Goal: Information Seeking & Learning: Learn about a topic

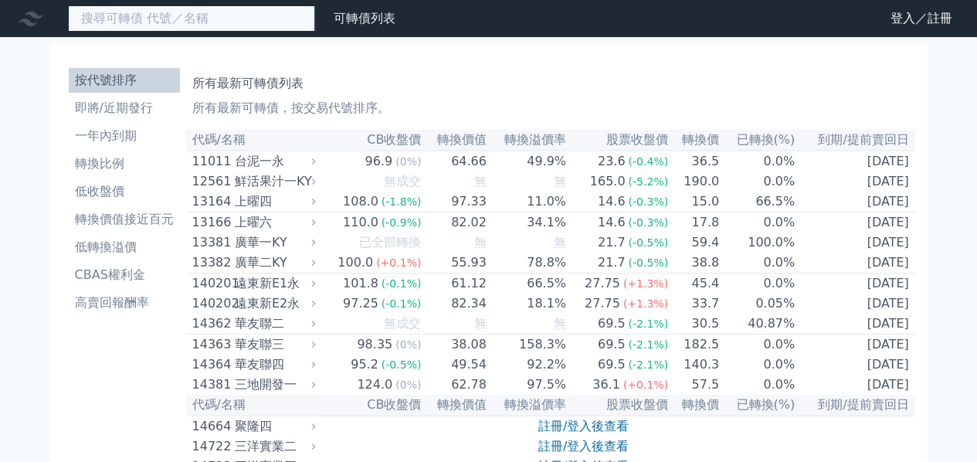
click at [198, 16] on input at bounding box center [191, 18] width 247 height 26
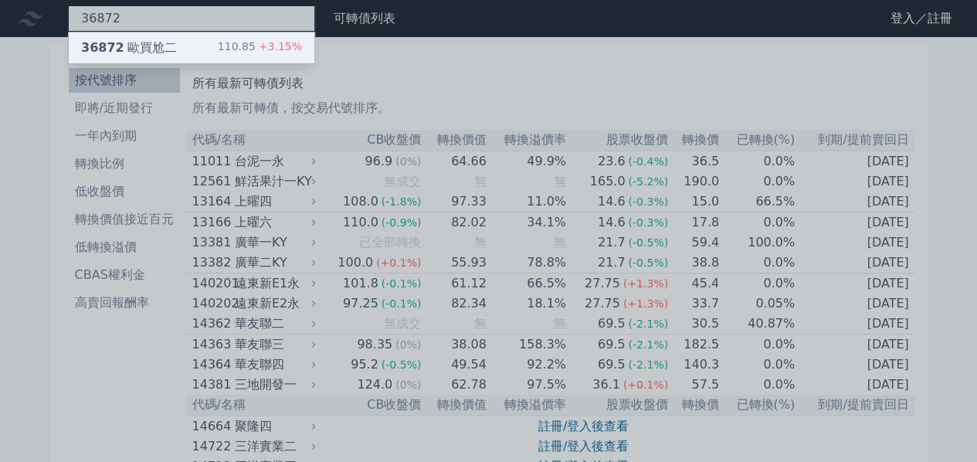
type input "36872"
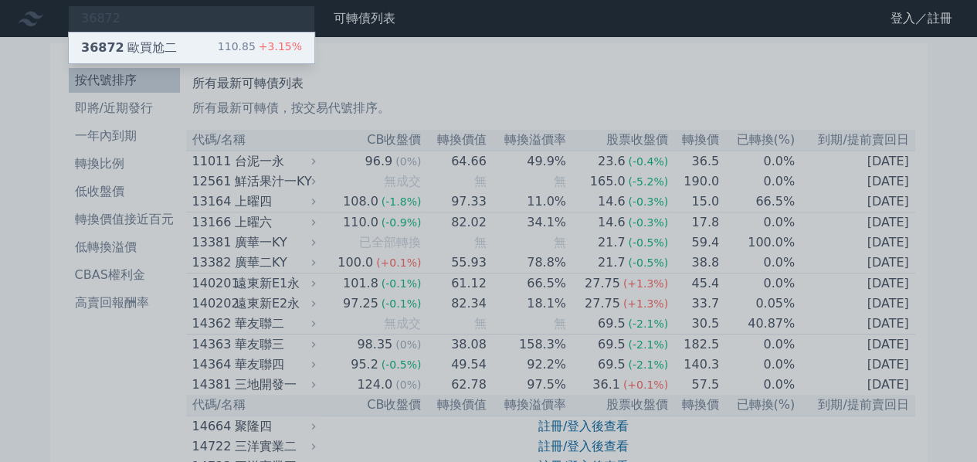
click at [216, 54] on div "36872 歐買尬二 110.85 +3.15%" at bounding box center [191, 47] width 245 height 31
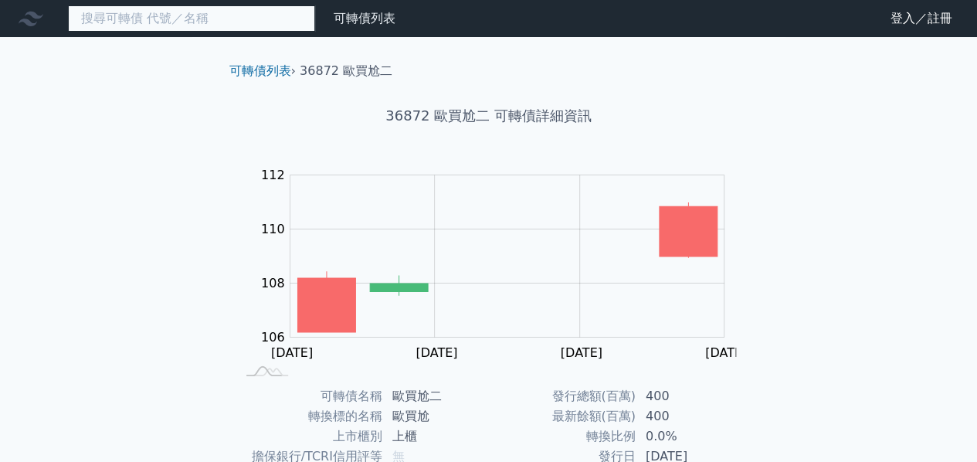
click at [205, 29] on input at bounding box center [191, 18] width 247 height 26
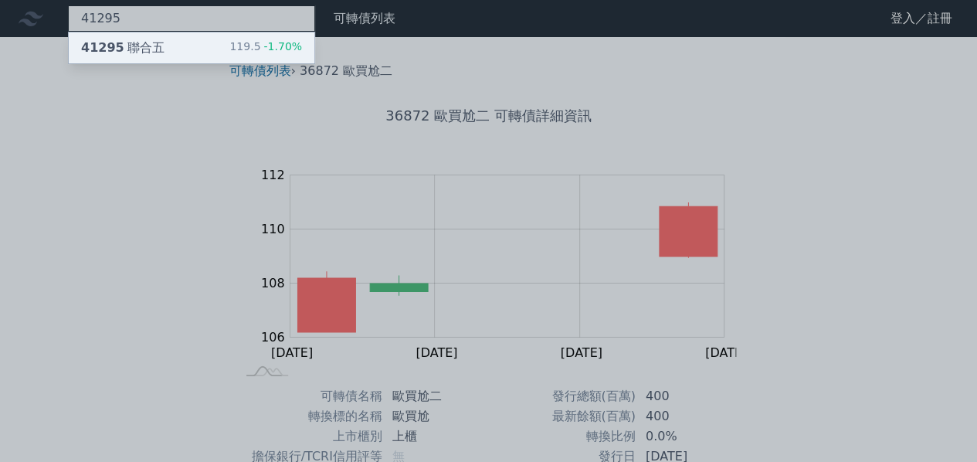
type input "41295"
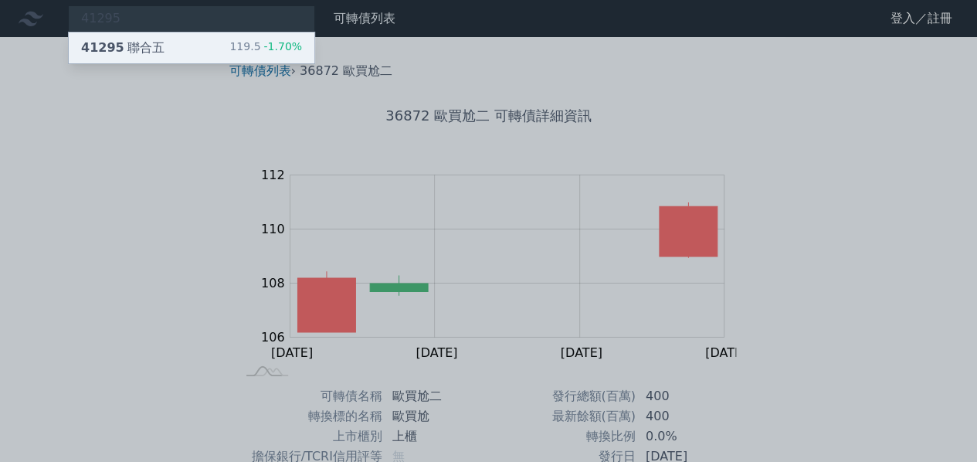
click at [222, 54] on div "41295 聯合五 119.5 -1.70%" at bounding box center [191, 47] width 245 height 31
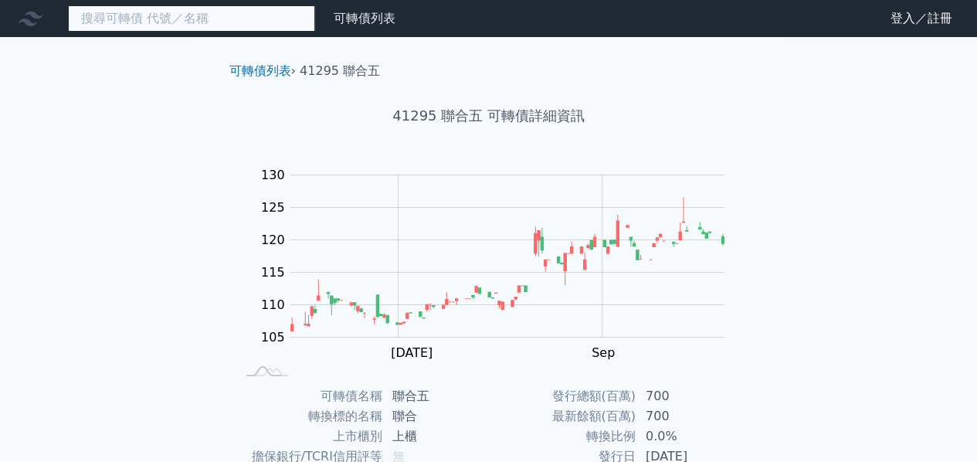
click at [215, 22] on input at bounding box center [191, 18] width 247 height 26
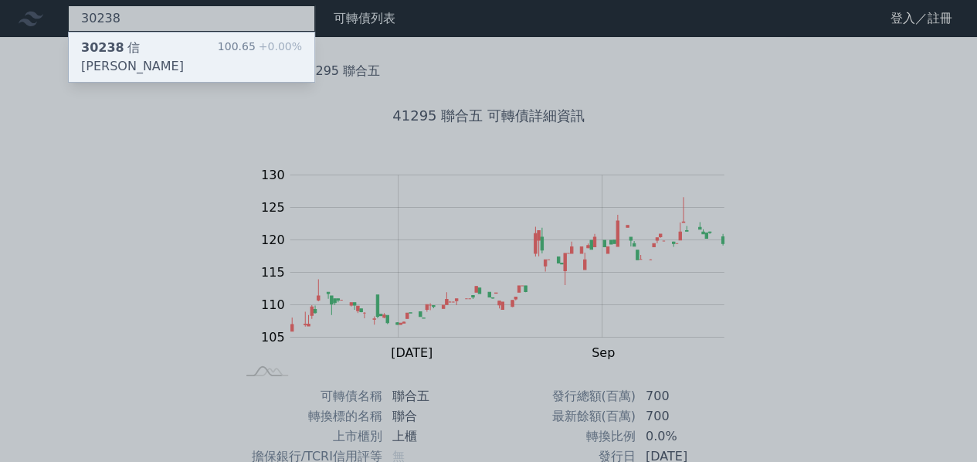
type input "30238"
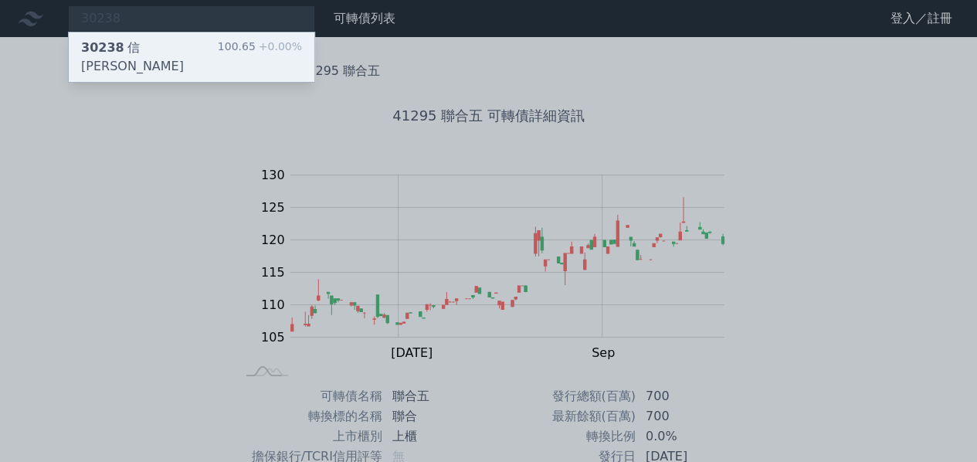
click at [182, 53] on div "30238 信邦八 100.65 +0.00%" at bounding box center [191, 56] width 245 height 49
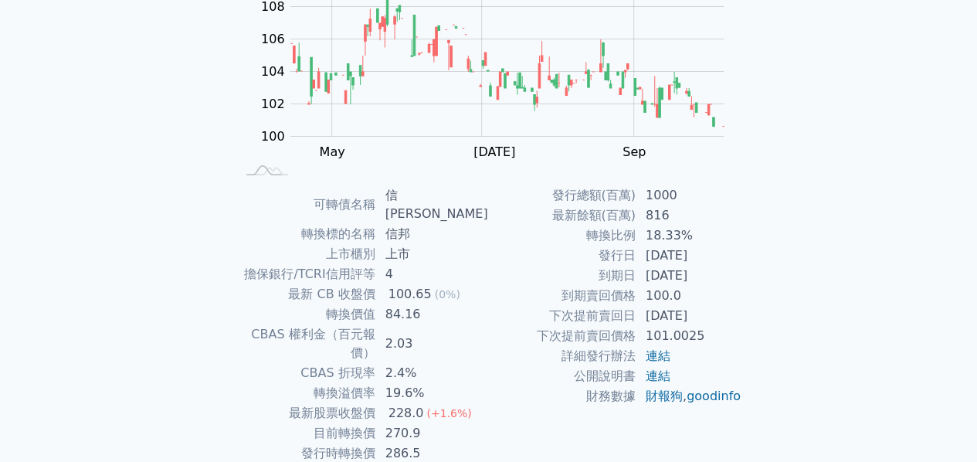
scroll to position [253, 0]
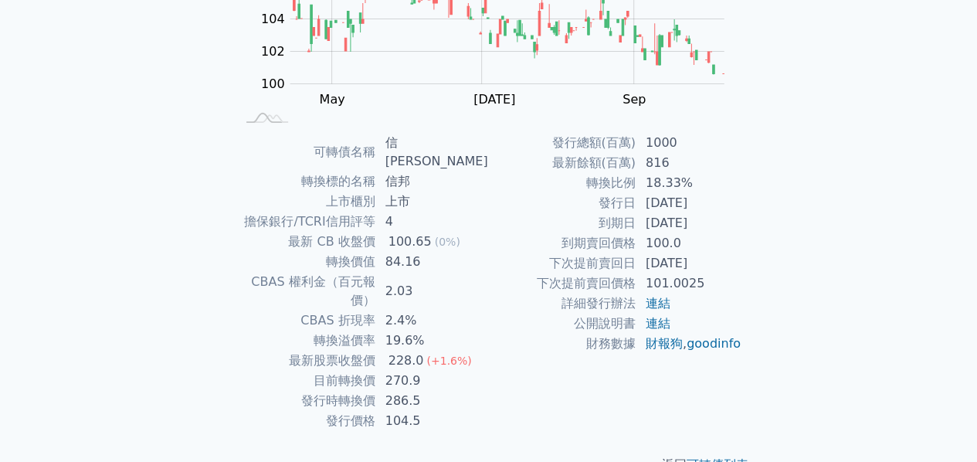
click at [178, 239] on div "可轉債列表 財務數據 可轉債列表 財務數據 登入／註冊 登入／註冊 可轉債列表 › 30238 信邦八 30238 信邦八 可轉債詳細資訊 Zoom Out …" at bounding box center [488, 123] width 977 height 752
